Goal: Find specific page/section: Find specific page/section

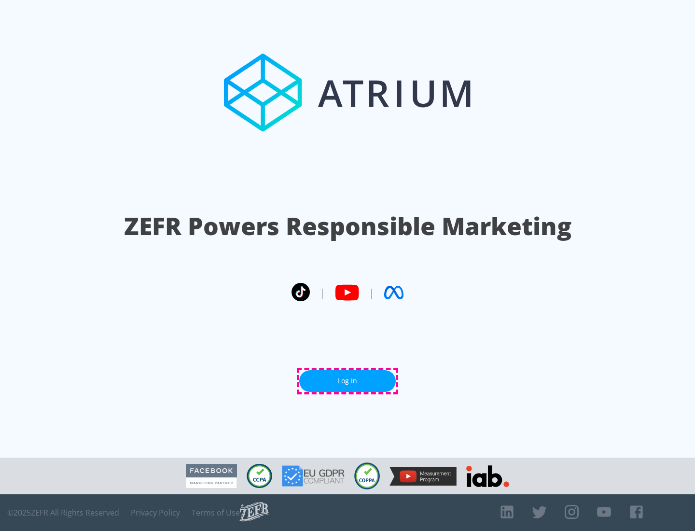
click at [348, 381] on link "Log In" at bounding box center [347, 381] width 97 height 22
